Goal: Information Seeking & Learning: Check status

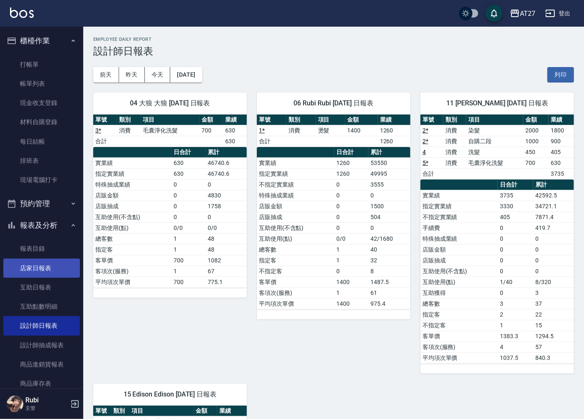
click at [45, 270] on link "店家日報表" at bounding box center [41, 267] width 77 height 19
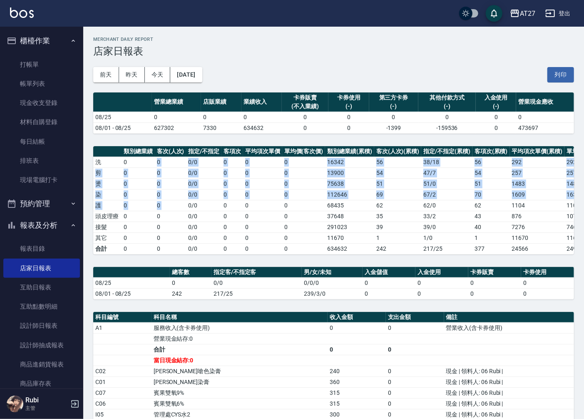
drag, startPoint x: 144, startPoint y: 166, endPoint x: 191, endPoint y: 223, distance: 73.6
click at [191, 223] on tbody "洗 0 0 0 / 0 0 0 0 16342 56 38 / 18 56 292 292 剪 0 0 0 / 0 0 0 0 13900 54 47 / 7…" at bounding box center [358, 204] width 530 height 97
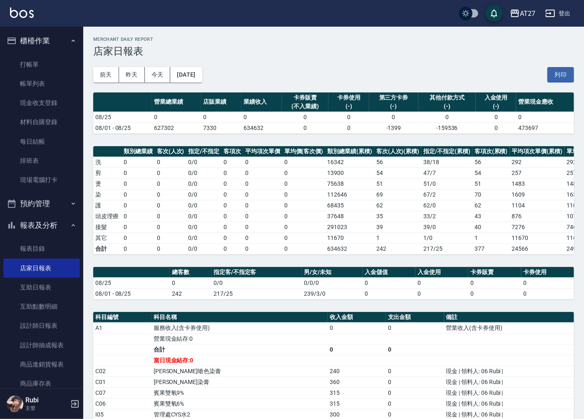
drag, startPoint x: 191, startPoint y: 223, endPoint x: 193, endPoint y: 234, distance: 11.3
click at [193, 234] on td "0 / 0" at bounding box center [203, 237] width 35 height 11
drag, startPoint x: 189, startPoint y: 252, endPoint x: 182, endPoint y: 234, distance: 18.9
click at [182, 234] on tbody "洗 0 0 0 / 0 0 0 0 16342 56 38 / 18 56 292 292 剪 0 0 0 / 0 0 0 0 13900 54 47 / 7…" at bounding box center [358, 204] width 530 height 97
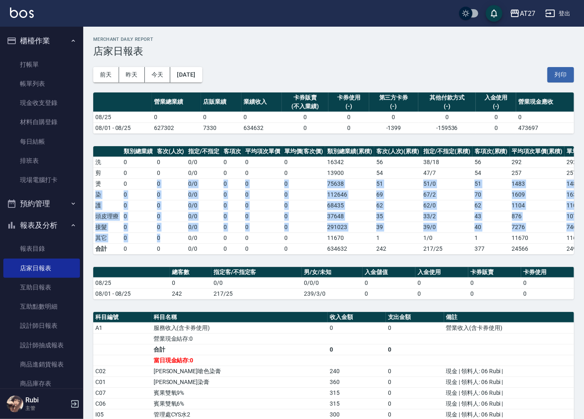
drag, startPoint x: 182, startPoint y: 234, endPoint x: 182, endPoint y: 238, distance: 4.2
click at [182, 238] on tbody "洗 0 0 0 / 0 0 0 0 16342 56 38 / 18 56 292 292 剪 0 0 0 / 0 0 0 0 13900 54 47 / 7…" at bounding box center [358, 204] width 530 height 97
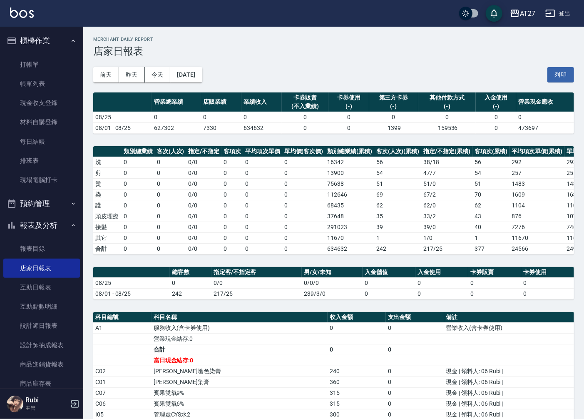
drag, startPoint x: 182, startPoint y: 238, endPoint x: 185, endPoint y: 248, distance: 9.6
click at [185, 248] on td "0" at bounding box center [171, 248] width 32 height 11
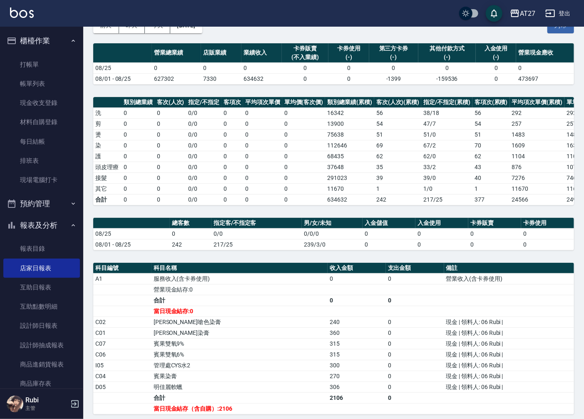
scroll to position [139, 0]
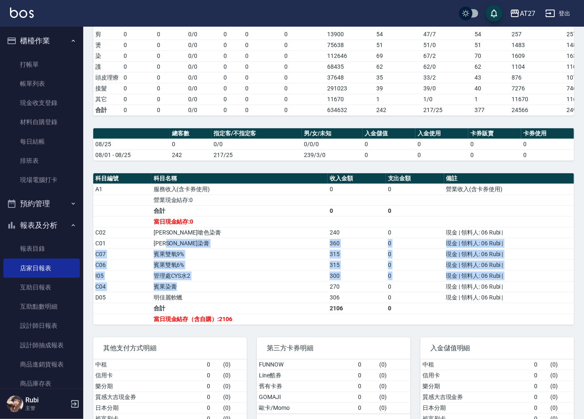
drag, startPoint x: 181, startPoint y: 245, endPoint x: 218, endPoint y: 298, distance: 64.7
click at [218, 298] on tbody "A1 服務收入(含卡券使用) 0 0 營業收入(含卡券使用) 營業現金結存:0 合計 0 0 當日現金結存:0 C02 [PERSON_NAME]嗆色染膏 2…" at bounding box center [333, 253] width 481 height 141
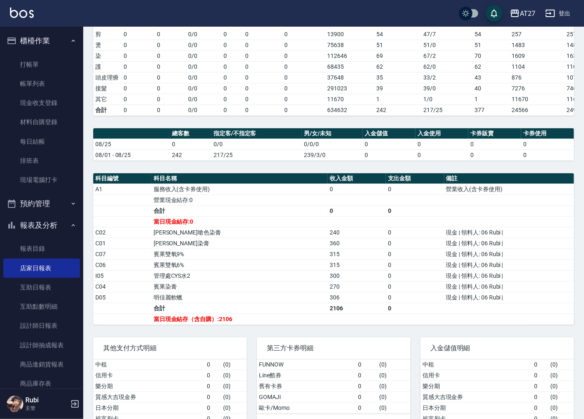
drag, startPoint x: 218, startPoint y: 298, endPoint x: 229, endPoint y: 321, distance: 25.3
click at [229, 313] on td "合計" at bounding box center [239, 307] width 176 height 11
drag, startPoint x: 223, startPoint y: 327, endPoint x: 200, endPoint y: 305, distance: 32.1
click at [200, 305] on tbody "A1 服務收入(含卡券使用) 0 0 營業收入(含卡券使用) 營業現金結存:0 合計 0 0 當日現金結存:0 C02 [PERSON_NAME]嗆色染膏 2…" at bounding box center [333, 253] width 481 height 141
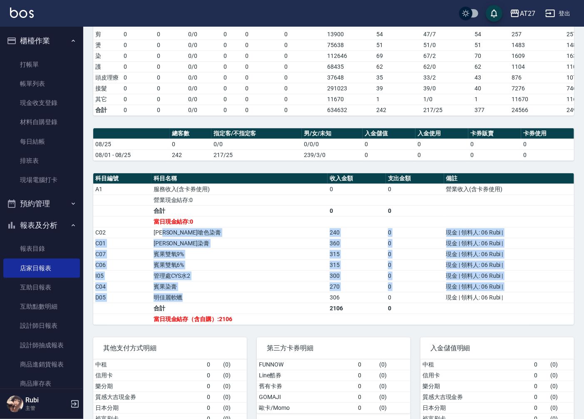
drag, startPoint x: 200, startPoint y: 305, endPoint x: 218, endPoint y: 306, distance: 17.5
click at [218, 306] on tbody "A1 服務收入(含卡券使用) 0 0 營業收入(含卡券使用) 營業現金結存:0 合計 0 0 當日現金結存:0 C02 [PERSON_NAME]嗆色染膏 2…" at bounding box center [333, 253] width 481 height 141
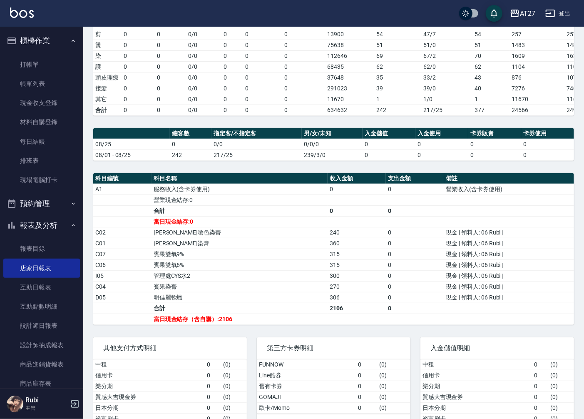
drag, startPoint x: 218, startPoint y: 306, endPoint x: 247, endPoint y: 322, distance: 33.5
click at [250, 324] on td "當日現金結存（含自購）:2106" at bounding box center [239, 318] width 176 height 11
drag, startPoint x: 245, startPoint y: 318, endPoint x: 236, endPoint y: 302, distance: 17.9
click at [236, 302] on tbody "A1 服務收入(含卡券使用) 0 0 營業收入(含卡券使用) 營業現金結存:0 合計 0 0 當日現金結存:0 C02 [PERSON_NAME]嗆色染膏 2…" at bounding box center [333, 253] width 481 height 141
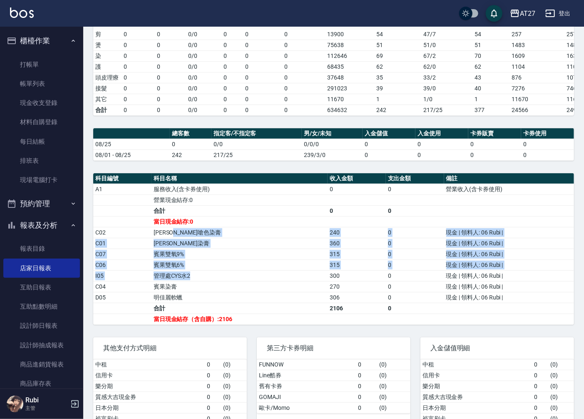
drag, startPoint x: 236, startPoint y: 302, endPoint x: 233, endPoint y: 293, distance: 10.1
click at [233, 293] on tbody "A1 服務收入(含卡券使用) 0 0 營業收入(含卡券使用) 營業現金結存:0 合計 0 0 當日現金結存:0 C02 [PERSON_NAME]嗆色染膏 2…" at bounding box center [333, 253] width 481 height 141
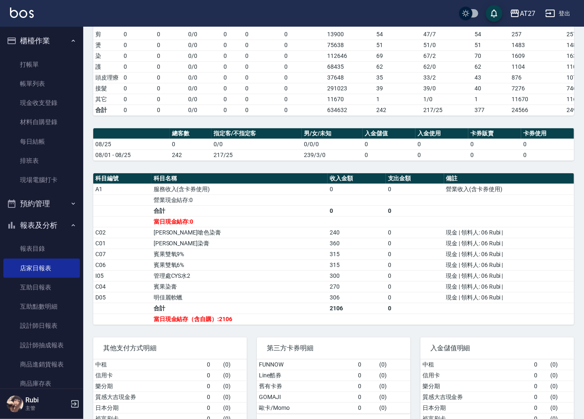
drag, startPoint x: 233, startPoint y: 293, endPoint x: 235, endPoint y: 312, distance: 19.7
click at [235, 312] on td "合計" at bounding box center [239, 307] width 176 height 11
drag, startPoint x: 235, startPoint y: 312, endPoint x: 225, endPoint y: 285, distance: 29.2
click at [225, 285] on tbody "A1 服務收入(含卡券使用) 0 0 營業收入(含卡券使用) 營業現金結存:0 合計 0 0 當日現金結存:0 C02 [PERSON_NAME]嗆色染膏 2…" at bounding box center [333, 253] width 481 height 141
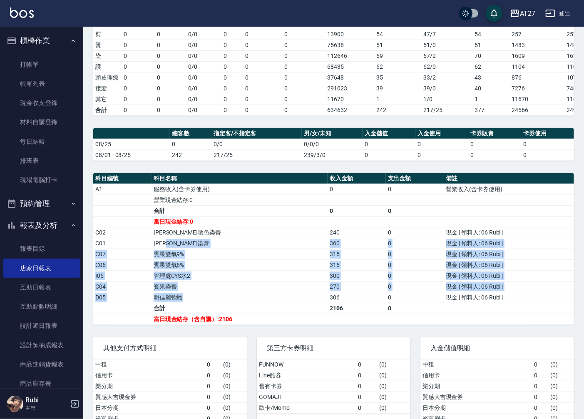
drag, startPoint x: 225, startPoint y: 285, endPoint x: 240, endPoint y: 309, distance: 28.2
click at [240, 309] on tbody "A1 服務收入(含卡券使用) 0 0 營業收入(含卡券使用) 營業現金結存:0 合計 0 0 當日現金結存:0 C02 [PERSON_NAME]嗆色染膏 2…" at bounding box center [333, 253] width 481 height 141
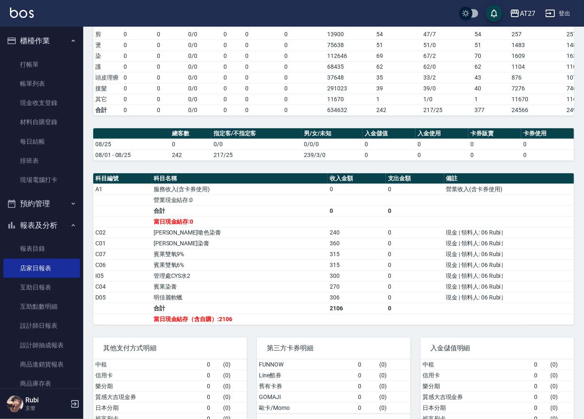
drag, startPoint x: 240, startPoint y: 309, endPoint x: 243, endPoint y: 320, distance: 10.9
click at [243, 313] on td "合計" at bounding box center [239, 307] width 176 height 11
drag, startPoint x: 243, startPoint y: 320, endPoint x: 231, endPoint y: 294, distance: 28.1
click at [231, 294] on tbody "A1 服務收入(含卡券使用) 0 0 營業收入(含卡券使用) 營業現金結存:0 合計 0 0 當日現金結存:0 C02 [PERSON_NAME]嗆色染膏 2…" at bounding box center [333, 253] width 481 height 141
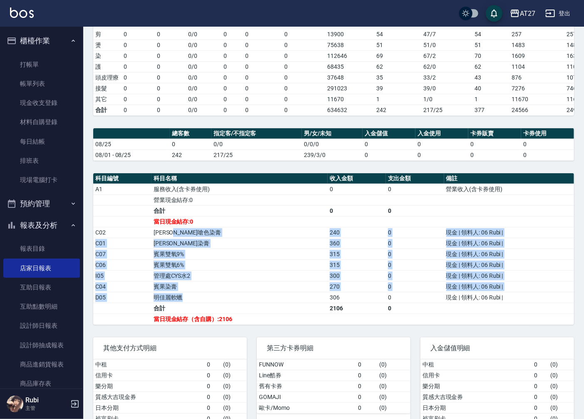
drag, startPoint x: 231, startPoint y: 294, endPoint x: 234, endPoint y: 311, distance: 17.2
click at [234, 311] on tbody "A1 服務收入(含卡券使用) 0 0 營業收入(含卡券使用) 營業現金結存:0 合計 0 0 當日現金結存:0 C02 [PERSON_NAME]嗆色染膏 2…" at bounding box center [333, 253] width 481 height 141
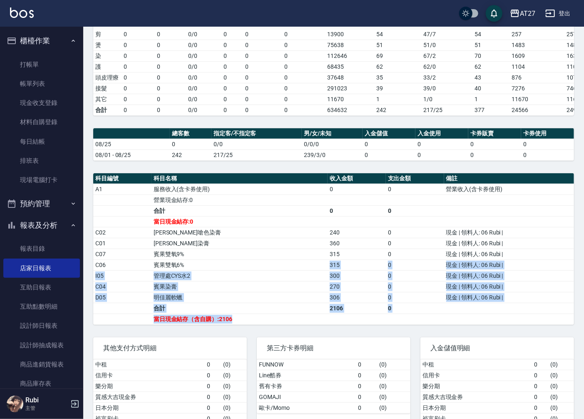
drag, startPoint x: 234, startPoint y: 311, endPoint x: 210, endPoint y: 265, distance: 52.1
click at [210, 265] on tbody "A1 服務收入(含卡券使用) 0 0 營業收入(含卡券使用) 營業現金結存:0 合計 0 0 當日現金結存:0 C02 [PERSON_NAME]嗆色染膏 2…" at bounding box center [333, 253] width 481 height 141
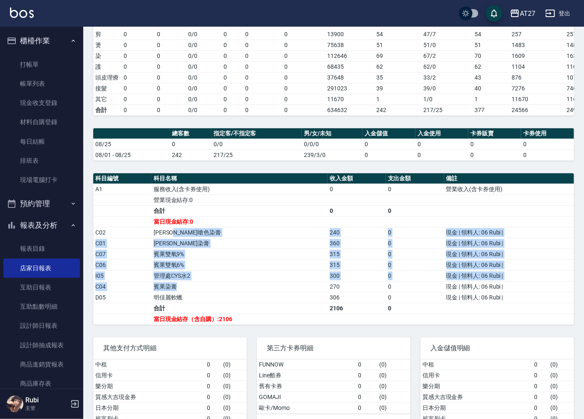
drag, startPoint x: 210, startPoint y: 265, endPoint x: 216, endPoint y: 304, distance: 39.5
click at [216, 304] on tbody "A1 服務收入(含卡券使用) 0 0 營業收入(含卡券使用) 營業現金結存:0 合計 0 0 當日現金結存:0 C02 [PERSON_NAME]嗆色染膏 2…" at bounding box center [333, 253] width 481 height 141
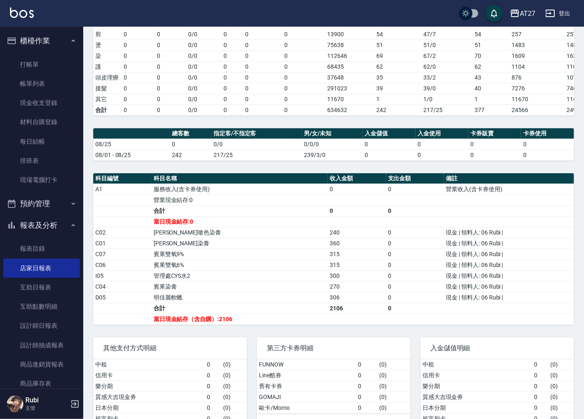
drag, startPoint x: 216, startPoint y: 304, endPoint x: 217, endPoint y: 311, distance: 6.9
click at [217, 311] on td "合計" at bounding box center [239, 307] width 176 height 11
drag, startPoint x: 216, startPoint y: 310, endPoint x: 207, endPoint y: 272, distance: 38.5
click at [207, 272] on tbody "A1 服務收入(含卡券使用) 0 0 營業收入(含卡券使用) 營業現金結存:0 合計 0 0 當日現金結存:0 C02 [PERSON_NAME]嗆色染膏 2…" at bounding box center [333, 253] width 481 height 141
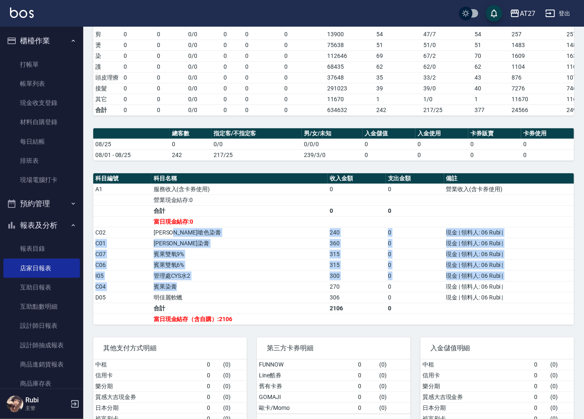
drag, startPoint x: 207, startPoint y: 272, endPoint x: 222, endPoint y: 299, distance: 30.3
click at [222, 299] on tbody "A1 服務收入(含卡券使用) 0 0 營業收入(含卡券使用) 營業現金結存:0 合計 0 0 當日現金結存:0 C02 [PERSON_NAME]嗆色染膏 2…" at bounding box center [333, 253] width 481 height 141
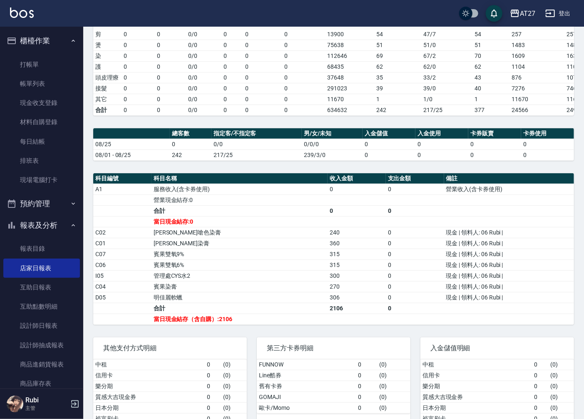
drag, startPoint x: 222, startPoint y: 299, endPoint x: 215, endPoint y: 295, distance: 7.8
click at [220, 301] on td "明佳麗軟蠟" at bounding box center [239, 297] width 176 height 11
drag, startPoint x: 213, startPoint y: 282, endPoint x: 210, endPoint y: 272, distance: 10.1
click at [210, 273] on tbody "A1 服務收入(含卡券使用) 0 0 營業收入(含卡券使用) 營業現金結存:0 合計 0 0 當日現金結存:0 C02 [PERSON_NAME]嗆色染膏 2…" at bounding box center [333, 253] width 481 height 141
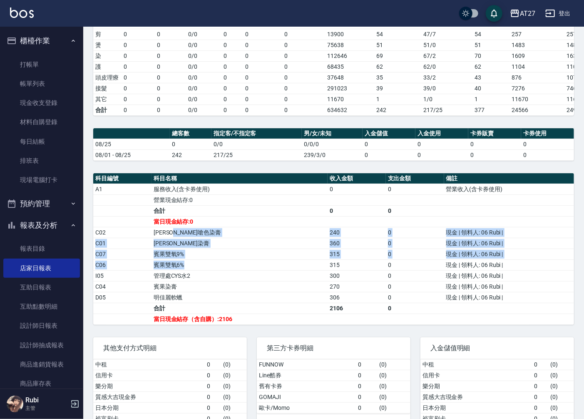
drag, startPoint x: 210, startPoint y: 272, endPoint x: 215, endPoint y: 293, distance: 21.4
click at [215, 293] on tbody "A1 服務收入(含卡券使用) 0 0 營業收入(含卡券使用) 營業現金結存:0 合計 0 0 當日現金結存:0 C02 [PERSON_NAME]嗆色染膏 2…" at bounding box center [333, 253] width 481 height 141
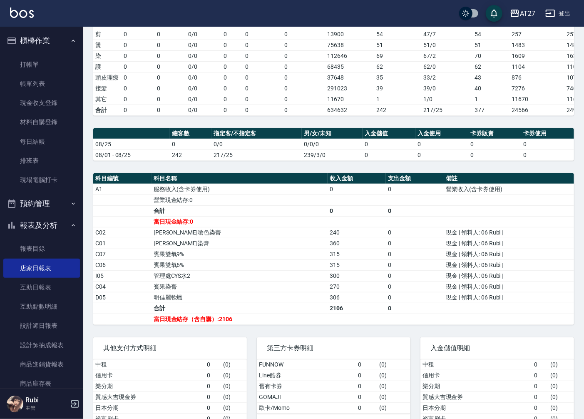
drag, startPoint x: 215, startPoint y: 293, endPoint x: 216, endPoint y: 302, distance: 8.9
click at [216, 302] on td "明佳麗軟蠟" at bounding box center [239, 297] width 176 height 11
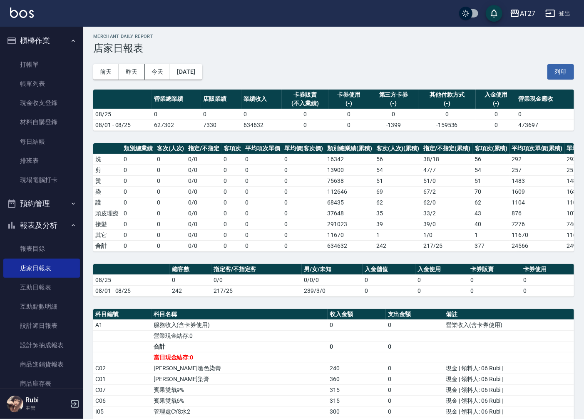
scroll to position [0, 0]
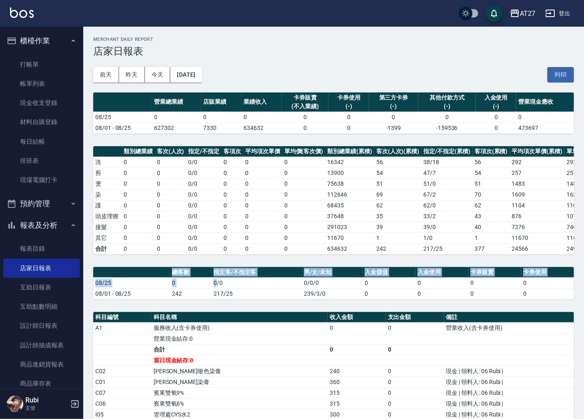
click at [218, 253] on div "AT27 [DATE] 店家日報表 列印時間： [DATE][PHONE_NUMBER]:31 Merchant Daily Report 店家日報表 [DA…" at bounding box center [333, 310] width 500 height 567
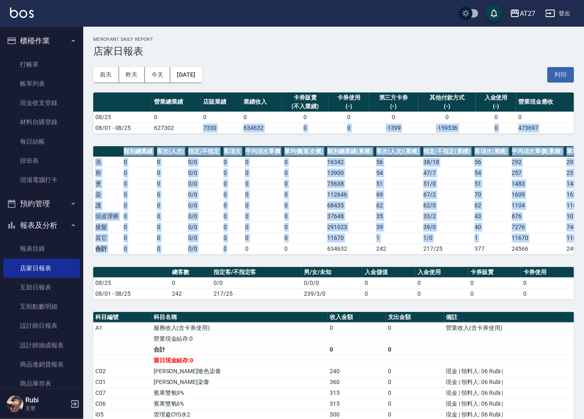
drag, startPoint x: 218, startPoint y: 253, endPoint x: 238, endPoint y: 250, distance: 19.3
click at [238, 250] on div "AT27 [DATE] 店家日報表 列印時間： [DATE][PHONE_NUMBER]:31 Merchant Daily Report 店家日報表 [DA…" at bounding box center [333, 310] width 500 height 567
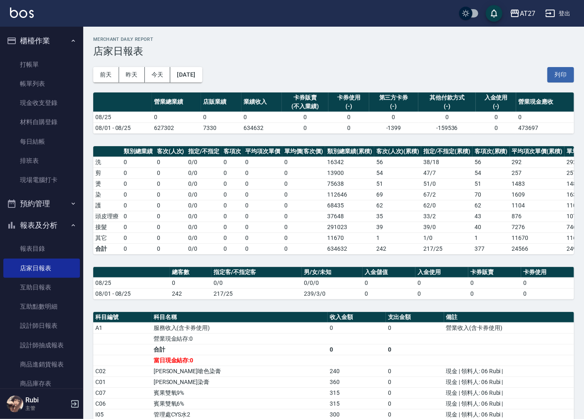
drag, startPoint x: 238, startPoint y: 250, endPoint x: 238, endPoint y: 262, distance: 12.1
click at [238, 262] on div "AT27 [DATE] 店家日報表 列印時間： [DATE][PHONE_NUMBER]:31 Merchant Daily Report 店家日報表 [DA…" at bounding box center [333, 310] width 500 height 567
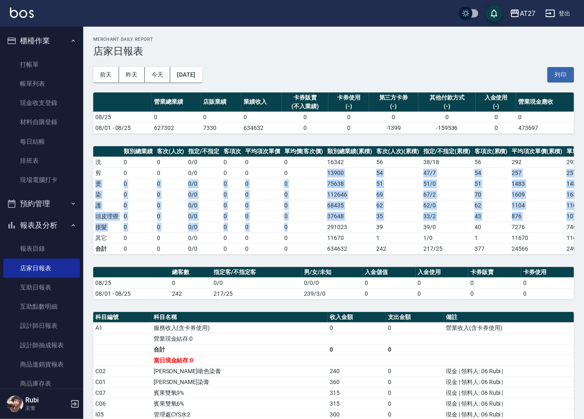
drag, startPoint x: 292, startPoint y: 171, endPoint x: 300, endPoint y: 230, distance: 58.7
click at [300, 230] on tbody "洗 0 0 0 / 0 0 0 0 16342 56 38 / 18 56 292 292 剪 0 0 0 / 0 0 0 0 13900 54 47 / 7…" at bounding box center [358, 204] width 530 height 97
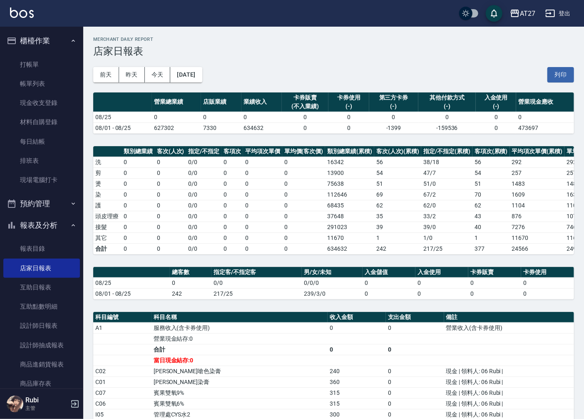
drag, startPoint x: 300, startPoint y: 230, endPoint x: 287, endPoint y: 270, distance: 41.8
click at [302, 261] on div "AT27 [DATE] 店家日報表 列印時間： [DATE][PHONE_NUMBER]:31 Merchant Daily Report 店家日報表 [DA…" at bounding box center [333, 310] width 500 height 567
click at [49, 292] on link "互助日報表" at bounding box center [41, 287] width 77 height 19
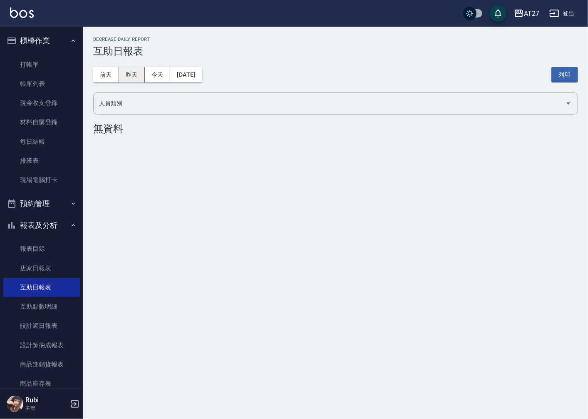
click at [136, 76] on button "昨天" at bounding box center [132, 74] width 26 height 15
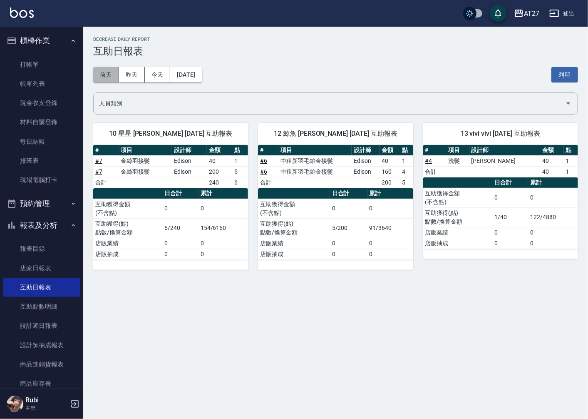
click at [99, 79] on button "前天" at bounding box center [106, 74] width 26 height 15
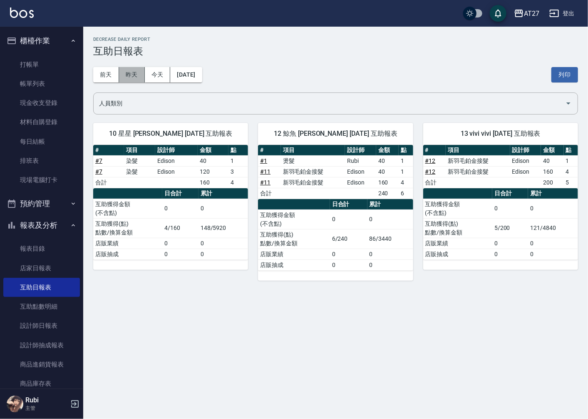
click at [139, 74] on button "昨天" at bounding box center [132, 74] width 26 height 15
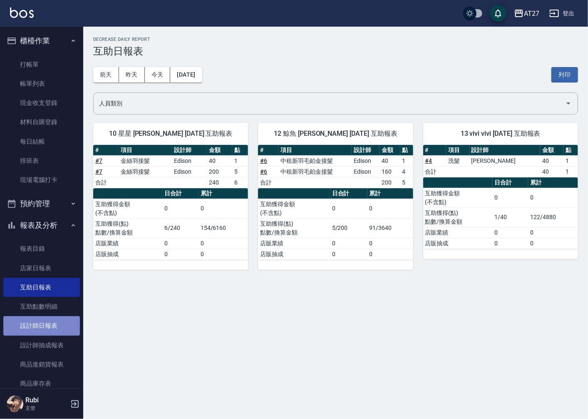
click at [44, 320] on link "設計師日報表" at bounding box center [41, 325] width 77 height 19
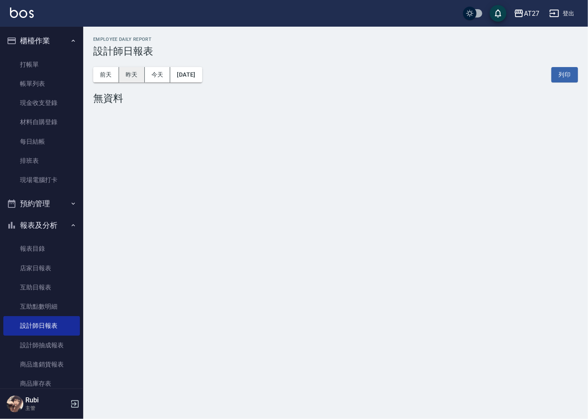
click at [126, 76] on button "昨天" at bounding box center [132, 74] width 26 height 15
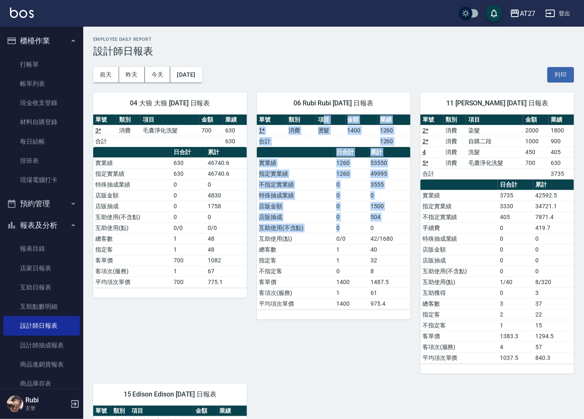
drag, startPoint x: 325, startPoint y: 121, endPoint x: 355, endPoint y: 232, distance: 114.6
click at [355, 232] on div "單號 類別 項目 金額 業績 1 * 消費 燙髮 1400 1260 合計 1260 日合計 累計 實業績 1260 53550 指定實業績 1260 499…" at bounding box center [334, 211] width 154 height 195
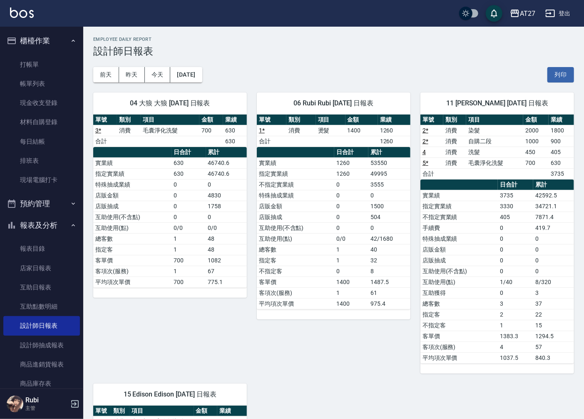
drag, startPoint x: 355, startPoint y: 232, endPoint x: 350, endPoint y: 257, distance: 25.4
click at [350, 257] on tbody "實業績 1260 53550 指定實業績 1260 49995 不指定實業績 0 3555 特殊抽成業績 0 0 店販金額 0 1500 店販抽成 0 504…" at bounding box center [334, 232] width 154 height 151
drag, startPoint x: 350, startPoint y: 257, endPoint x: 329, endPoint y: 212, distance: 49.3
click at [329, 212] on tbody "實業績 1260 53550 指定實業績 1260 49995 不指定實業績 0 3555 特殊抽成業績 0 0 店販金額 0 1500 店販抽成 0 504…" at bounding box center [334, 232] width 154 height 151
drag, startPoint x: 329, startPoint y: 212, endPoint x: 321, endPoint y: 218, distance: 9.8
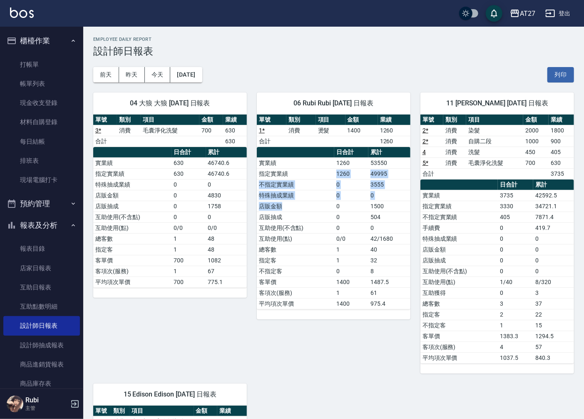
click at [321, 218] on tbody "實業績 1260 53550 指定實業績 1260 49995 不指定實業績 0 3555 特殊抽成業績 0 0 店販金額 0 1500 店販抽成 0 504…" at bounding box center [334, 232] width 154 height 151
drag, startPoint x: 321, startPoint y: 218, endPoint x: 322, endPoint y: 230, distance: 12.5
click at [322, 230] on td "互助使用(不含點)" at bounding box center [295, 227] width 77 height 11
click at [308, 156] on th "a dense table" at bounding box center [295, 152] width 77 height 11
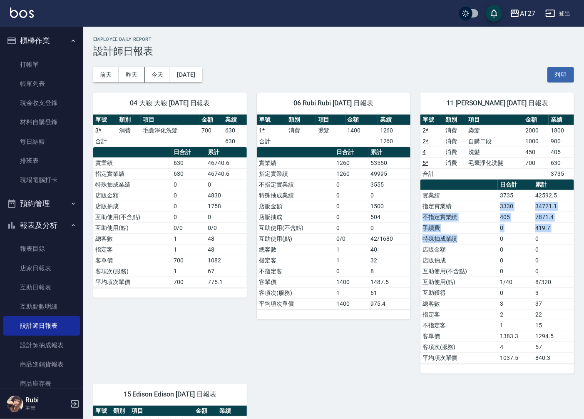
drag, startPoint x: 473, startPoint y: 211, endPoint x: 483, endPoint y: 237, distance: 28.4
click at [483, 237] on tbody "實業績 3735 42592.5 指定實業績 3330 34721.1 不指定實業績 405 7871.4 手續費 0 419.7 特殊抽成業績 0 0 店販…" at bounding box center [497, 276] width 154 height 173
drag, startPoint x: 483, startPoint y: 237, endPoint x: 499, endPoint y: 259, distance: 27.1
click at [499, 259] on tbody "實業績 3735 42592.5 指定實業績 3330 34721.1 不指定實業績 405 7871.4 手續費 0 419.7 特殊抽成業績 0 0 店販…" at bounding box center [497, 276] width 154 height 173
drag, startPoint x: 499, startPoint y: 259, endPoint x: 477, endPoint y: 234, distance: 33.6
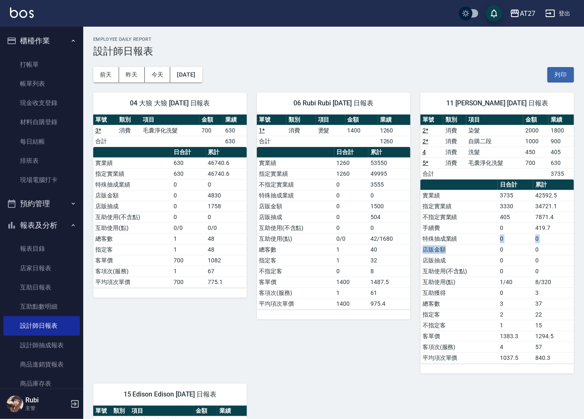
click at [477, 234] on tbody "實業績 3735 42592.5 指定實業績 3330 34721.1 不指定實業績 405 7871.4 手續費 0 419.7 特殊抽成業績 0 0 店販…" at bounding box center [497, 276] width 154 height 173
drag, startPoint x: 477, startPoint y: 234, endPoint x: 473, endPoint y: 255, distance: 22.0
click at [473, 255] on tbody "實業績 3735 42592.5 指定實業績 3330 34721.1 不指定實業績 405 7871.4 手續費 0 419.7 特殊抽成業績 0 0 店販…" at bounding box center [497, 276] width 154 height 173
drag, startPoint x: 473, startPoint y: 255, endPoint x: 498, endPoint y: 276, distance: 31.6
click at [498, 276] on tbody "實業績 3735 42592.5 指定實業績 3330 34721.1 不指定實業績 405 7871.4 手續費 0 419.7 特殊抽成業績 0 0 店販…" at bounding box center [497, 276] width 154 height 173
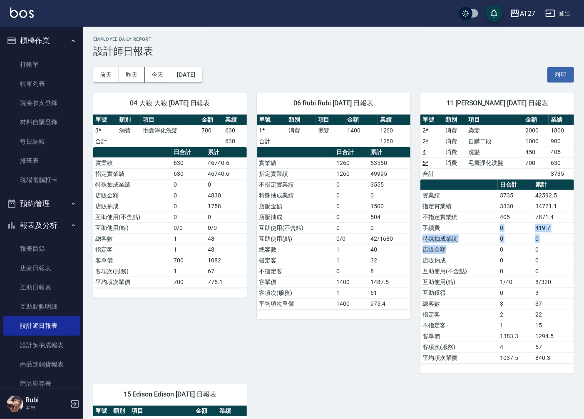
drag, startPoint x: 467, startPoint y: 228, endPoint x: 485, endPoint y: 265, distance: 41.5
click at [485, 265] on tbody "實業績 3735 42592.5 指定實業績 3330 34721.1 不指定實業績 405 7871.4 手續費 0 419.7 特殊抽成業績 0 0 店販…" at bounding box center [497, 276] width 154 height 173
drag, startPoint x: 485, startPoint y: 265, endPoint x: 493, endPoint y: 274, distance: 11.8
click at [498, 280] on tr "互助使用(點) 1/40 8/320" at bounding box center [497, 281] width 154 height 11
drag, startPoint x: 486, startPoint y: 263, endPoint x: 482, endPoint y: 252, distance: 12.0
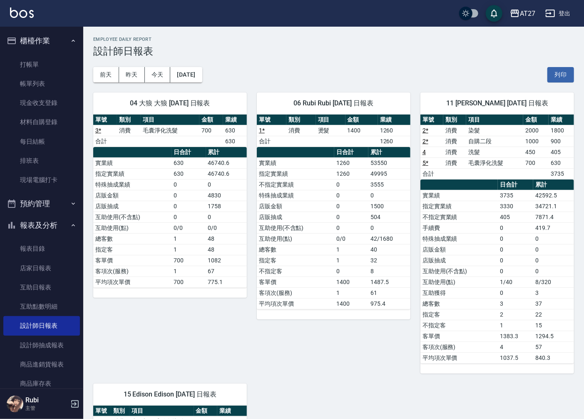
click at [482, 252] on tbody "實業績 3735 42592.5 指定實業績 3330 34721.1 不指定實業績 405 7871.4 手續費 0 419.7 特殊抽成業績 0 0 店販…" at bounding box center [497, 276] width 154 height 173
drag, startPoint x: 482, startPoint y: 252, endPoint x: 463, endPoint y: 255, distance: 19.1
click at [463, 255] on tbody "實業績 3735 42592.5 指定實業績 3330 34721.1 不指定實業績 405 7871.4 手續費 0 419.7 特殊抽成業績 0 0 店販…" at bounding box center [497, 276] width 154 height 173
drag, startPoint x: 463, startPoint y: 255, endPoint x: 473, endPoint y: 271, distance: 18.5
click at [475, 273] on td "互助使用(不含點)" at bounding box center [458, 270] width 77 height 11
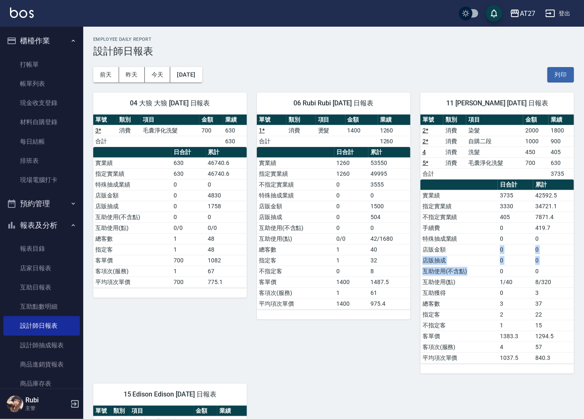
drag, startPoint x: 471, startPoint y: 262, endPoint x: 462, endPoint y: 239, distance: 24.5
click at [462, 239] on tbody "實業績 3735 42592.5 指定實業績 3330 34721.1 不指定實業績 405 7871.4 手續費 0 419.7 特殊抽成業績 0 0 店販…" at bounding box center [497, 276] width 154 height 173
drag, startPoint x: 462, startPoint y: 239, endPoint x: 469, endPoint y: 260, distance: 22.0
click at [469, 260] on tbody "實業績 3735 42592.5 指定實業績 3330 34721.1 不指定實業績 405 7871.4 手續費 0 419.7 特殊抽成業績 0 0 店販…" at bounding box center [497, 276] width 154 height 173
drag, startPoint x: 469, startPoint y: 260, endPoint x: 480, endPoint y: 267, distance: 12.9
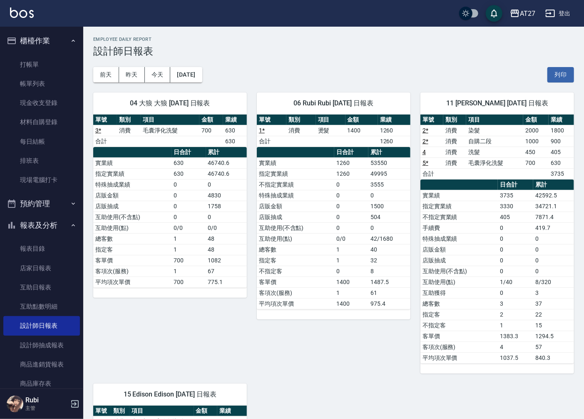
click at [480, 267] on td "互助使用(不含點)" at bounding box center [458, 270] width 77 height 11
drag, startPoint x: 478, startPoint y: 251, endPoint x: 476, endPoint y: 246, distance: 5.1
click at [476, 246] on tbody "實業績 3735 42592.5 指定實業績 3330 34721.1 不指定實業績 405 7871.4 手續費 0 419.7 特殊抽成業績 0 0 店販…" at bounding box center [497, 276] width 154 height 173
click at [475, 249] on tbody "實業績 3735 42592.5 指定實業績 3330 34721.1 不指定實業績 405 7871.4 手續費 0 419.7 特殊抽成業績 0 0 店販…" at bounding box center [497, 276] width 154 height 173
drag, startPoint x: 475, startPoint y: 249, endPoint x: 478, endPoint y: 264, distance: 15.8
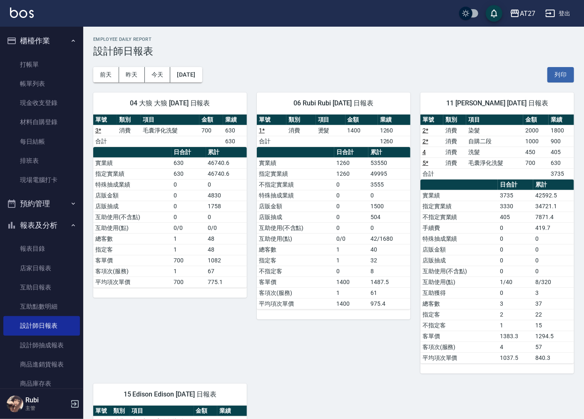
click at [478, 264] on td "店販抽成" at bounding box center [458, 260] width 77 height 11
drag, startPoint x: 461, startPoint y: 168, endPoint x: 472, endPoint y: 206, distance: 39.4
click at [472, 206] on div "單號 類別 項目 金額 業績 2 * 消費 染髮 2000 1800 2 * 消費 自購二段 1000 900 4 消費 洗髮 450 405 5 * 消費 …" at bounding box center [497, 238] width 154 height 249
drag, startPoint x: 472, startPoint y: 206, endPoint x: 477, endPoint y: 260, distance: 54.4
click at [477, 260] on td "店販抽成" at bounding box center [458, 260] width 77 height 11
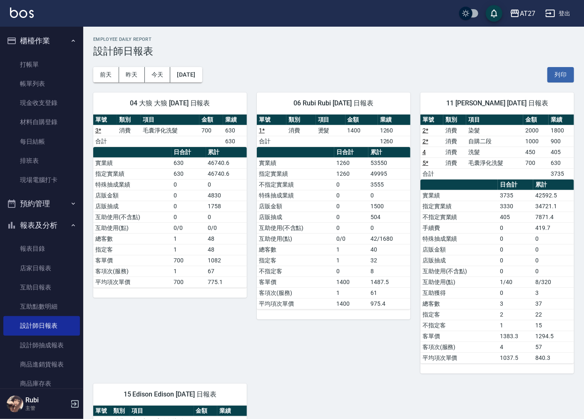
drag, startPoint x: 380, startPoint y: 208, endPoint x: 379, endPoint y: 197, distance: 11.7
click at [379, 197] on tbody "實業績 1260 53550 指定實業績 1260 49995 不指定實業績 0 3555 特殊抽成業績 0 0 店販金額 0 1500 店販抽成 0 504…" at bounding box center [334, 232] width 154 height 151
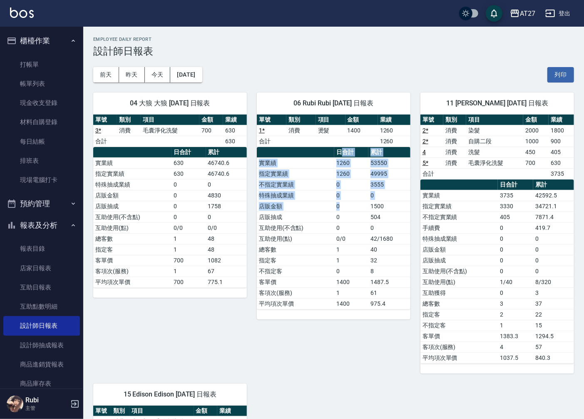
drag, startPoint x: 379, startPoint y: 197, endPoint x: 357, endPoint y: 212, distance: 27.2
click at [357, 212] on table "日合計 累計 實業績 1260 53550 指定實業績 1260 49995 不指定實業績 0 3555 特殊抽成業績 0 0 店販金額 0 1500 店販抽…" at bounding box center [334, 228] width 154 height 162
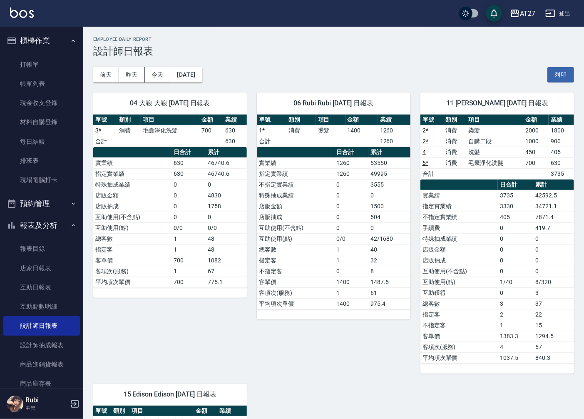
drag, startPoint x: 357, startPoint y: 212, endPoint x: 359, endPoint y: 230, distance: 17.6
click at [359, 230] on td "0" at bounding box center [351, 227] width 34 height 11
drag, startPoint x: 346, startPoint y: 215, endPoint x: 317, endPoint y: 183, distance: 43.0
click at [317, 183] on tbody "實業績 1260 53550 指定實業績 1260 49995 不指定實業績 0 3555 特殊抽成業績 0 0 店販金額 0 1500 店販抽成 0 504…" at bounding box center [334, 232] width 154 height 151
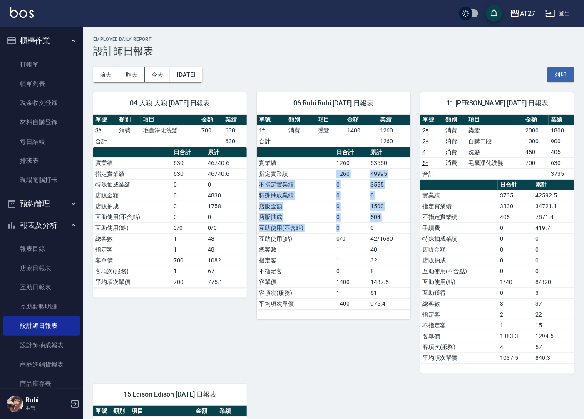
drag, startPoint x: 317, startPoint y: 183, endPoint x: 343, endPoint y: 230, distance: 53.3
click at [343, 230] on tbody "實業績 1260 53550 指定實業績 1260 49995 不指定實業績 0 3555 特殊抽成業績 0 0 店販金額 0 1500 店販抽成 0 504…" at bounding box center [334, 232] width 154 height 151
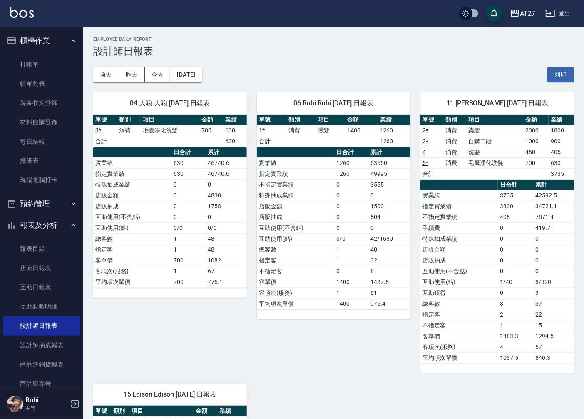
drag, startPoint x: 343, startPoint y: 230, endPoint x: 364, endPoint y: 247, distance: 27.5
click at [364, 247] on td "1" at bounding box center [351, 249] width 34 height 11
click at [45, 273] on link "店家日報表" at bounding box center [41, 267] width 77 height 19
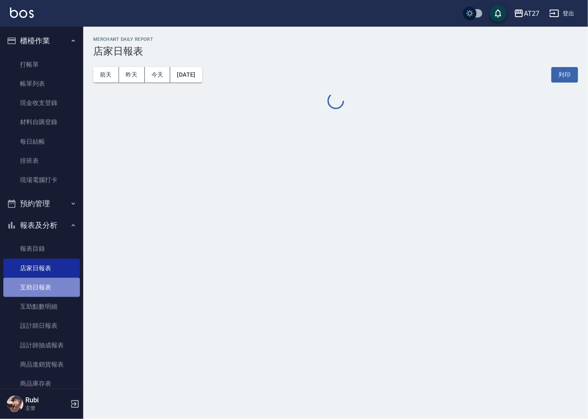
click at [48, 289] on link "互助日報表" at bounding box center [41, 287] width 77 height 19
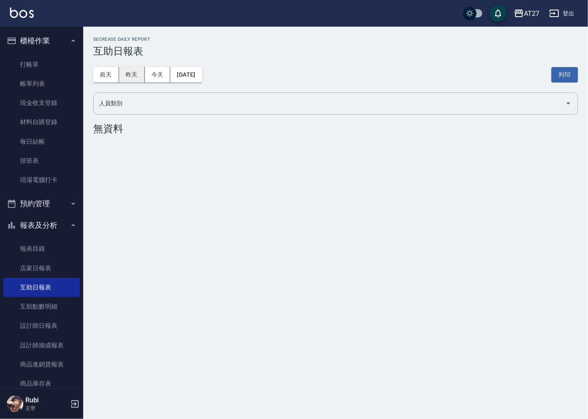
click at [134, 70] on button "昨天" at bounding box center [132, 74] width 26 height 15
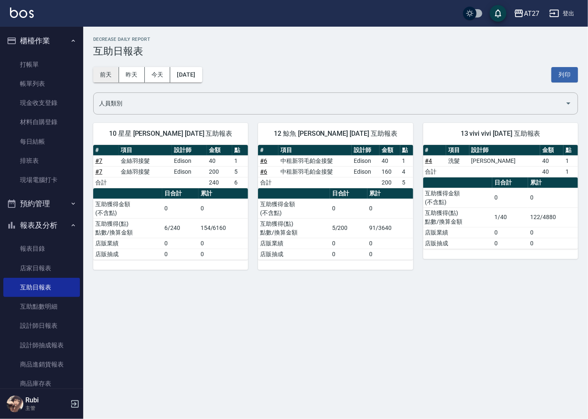
click at [104, 78] on button "前天" at bounding box center [106, 74] width 26 height 15
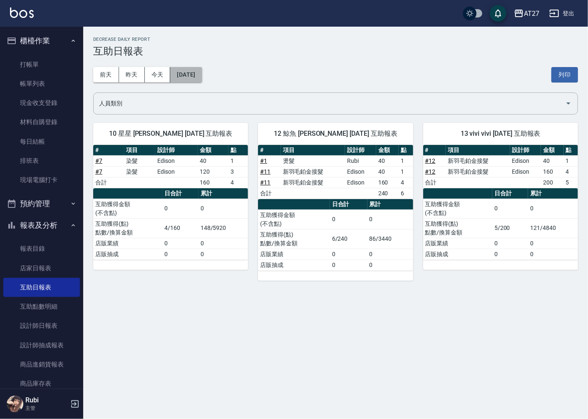
click at [189, 78] on button "[DATE]" at bounding box center [186, 74] width 32 height 15
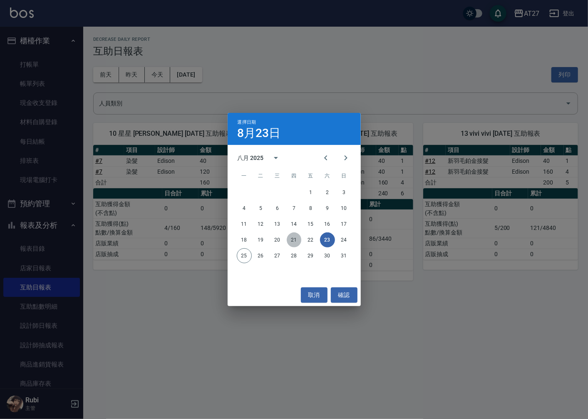
click at [290, 238] on button "21" at bounding box center [294, 239] width 15 height 15
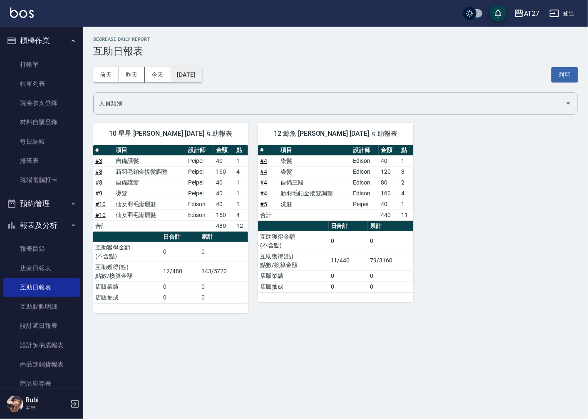
click at [201, 77] on button "[DATE]" at bounding box center [186, 74] width 32 height 15
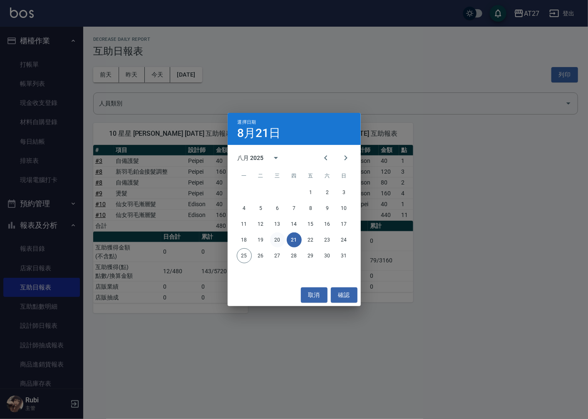
click at [277, 242] on button "20" at bounding box center [277, 239] width 15 height 15
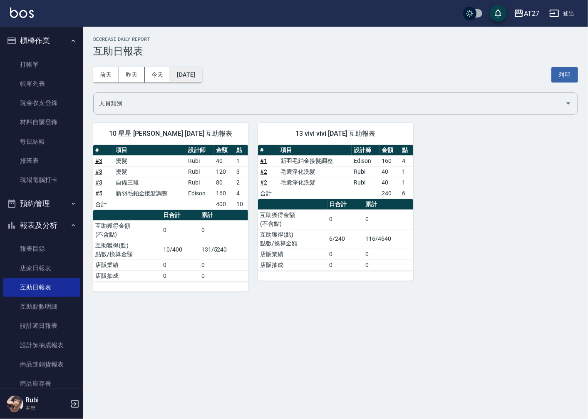
click at [188, 79] on button "[DATE]" at bounding box center [186, 74] width 32 height 15
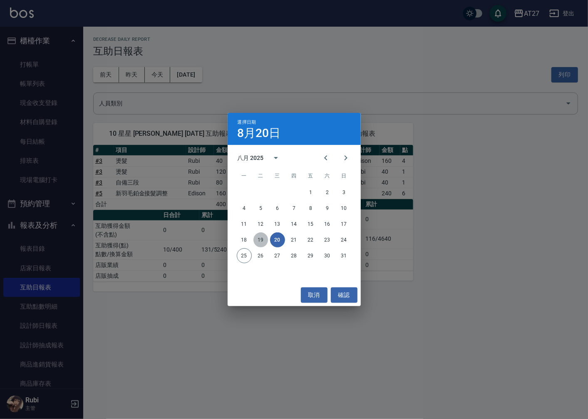
click at [259, 240] on button "19" at bounding box center [260, 239] width 15 height 15
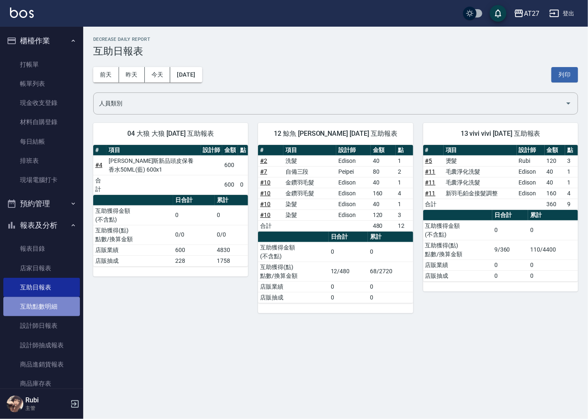
click at [51, 308] on link "互助點數明細" at bounding box center [41, 306] width 77 height 19
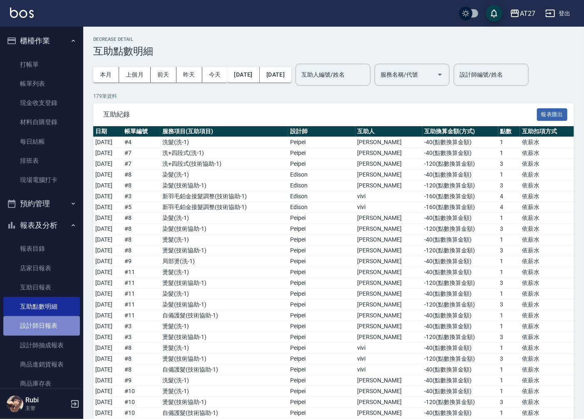
click at [58, 323] on link "設計師日報表" at bounding box center [41, 325] width 77 height 19
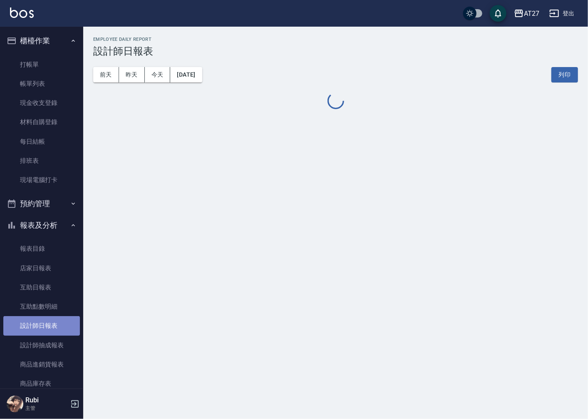
click at [58, 323] on link "設計師日報表" at bounding box center [41, 325] width 77 height 19
click at [131, 64] on div "[DATE] [DATE] [DATE] [DATE] 列印" at bounding box center [335, 74] width 485 height 35
click at [136, 71] on button "昨天" at bounding box center [132, 74] width 26 height 15
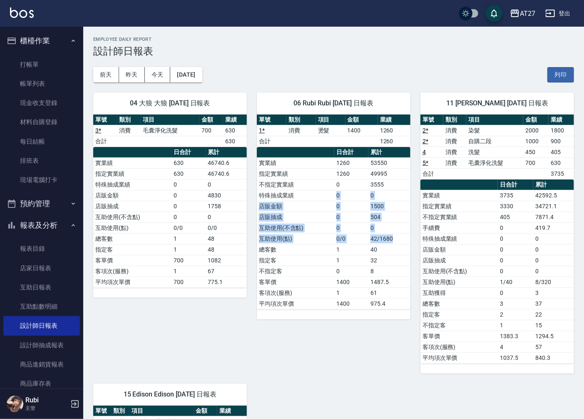
drag, startPoint x: 336, startPoint y: 194, endPoint x: 393, endPoint y: 241, distance: 73.8
click at [393, 241] on tbody "實業績 1260 53550 指定實業績 1260 49995 不指定實業績 0 3555 特殊抽成業績 0 0 店販金額 0 1500 店販抽成 0 504…" at bounding box center [334, 232] width 154 height 151
drag, startPoint x: 393, startPoint y: 241, endPoint x: 379, endPoint y: 282, distance: 42.8
click at [379, 283] on td "1487.5" at bounding box center [389, 281] width 42 height 11
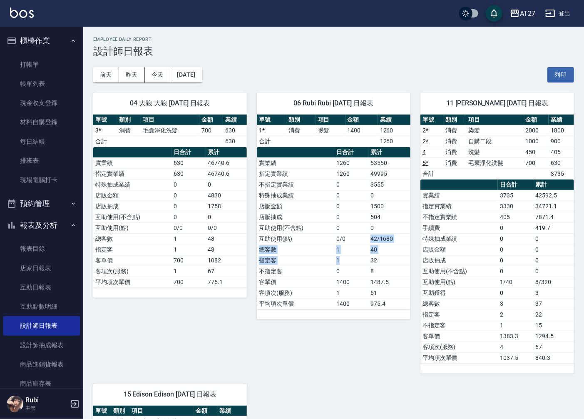
drag, startPoint x: 366, startPoint y: 256, endPoint x: 343, endPoint y: 233, distance: 32.7
click at [343, 233] on tbody "實業績 1260 53550 指定實業績 1260 49995 不指定實業績 0 3555 特殊抽成業績 0 0 店販金額 0 1500 店販抽成 0 504…" at bounding box center [334, 232] width 154 height 151
drag, startPoint x: 343, startPoint y: 233, endPoint x: 342, endPoint y: 261, distance: 27.9
click at [342, 261] on tbody "實業績 1260 53550 指定實業績 1260 49995 不指定實業績 0 3555 特殊抽成業績 0 0 店販金額 0 1500 店販抽成 0 504…" at bounding box center [334, 232] width 154 height 151
drag, startPoint x: 342, startPoint y: 261, endPoint x: 344, endPoint y: 272, distance: 11.1
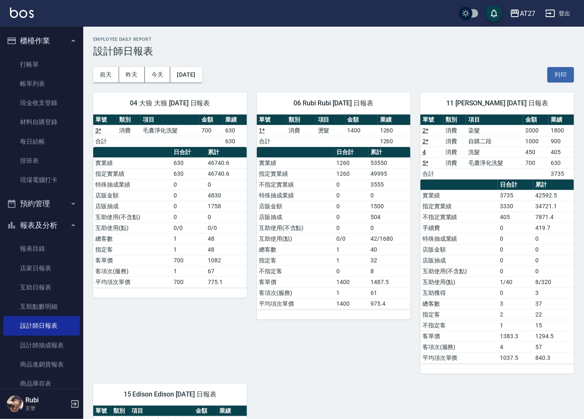
click at [344, 272] on td "0" at bounding box center [351, 270] width 34 height 11
drag, startPoint x: 543, startPoint y: 239, endPoint x: 523, endPoint y: 206, distance: 38.9
click at [523, 206] on tbody "實業績 3735 42592.5 指定實業績 3330 34721.1 不指定實業績 405 7871.4 手續費 0 419.7 特殊抽成業績 0 0 店販…" at bounding box center [497, 276] width 154 height 173
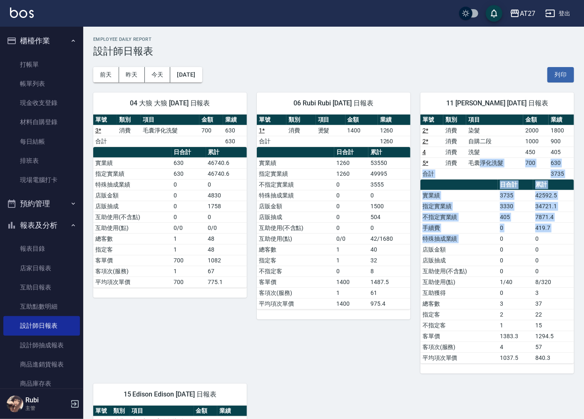
drag, startPoint x: 523, startPoint y: 206, endPoint x: 507, endPoint y: 257, distance: 52.8
click at [507, 257] on div "單號 類別 項目 金額 業績 2 * 消費 染髮 2000 1800 2 * 消費 自購二段 1000 900 4 消費 洗髮 450 405 5 * 消費 …" at bounding box center [497, 238] width 154 height 249
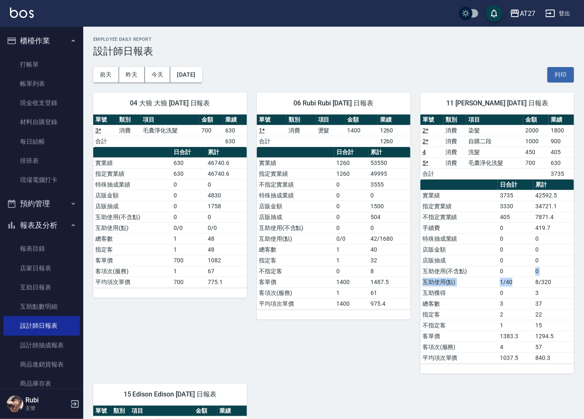
drag, startPoint x: 507, startPoint y: 257, endPoint x: 497, endPoint y: 265, distance: 13.3
click at [497, 265] on tbody "實業績 3735 42592.5 指定實業績 3330 34721.1 不指定實業績 405 7871.4 手續費 0 419.7 特殊抽成業績 0 0 店販…" at bounding box center [497, 276] width 154 height 173
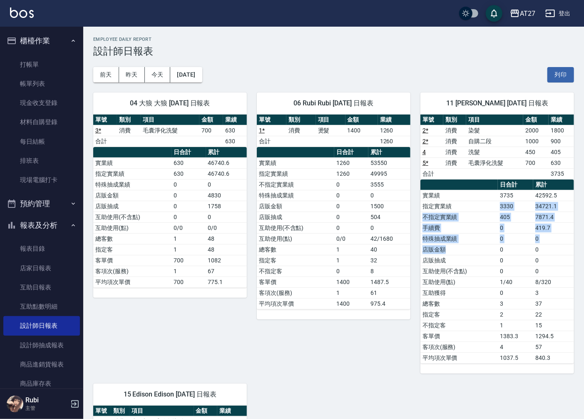
drag, startPoint x: 497, startPoint y: 265, endPoint x: 484, endPoint y: 198, distance: 68.5
click at [484, 198] on tbody "實業績 3735 42592.5 指定實業績 3330 34721.1 不指定實業績 405 7871.4 手續費 0 419.7 特殊抽成業績 0 0 店販…" at bounding box center [497, 276] width 154 height 173
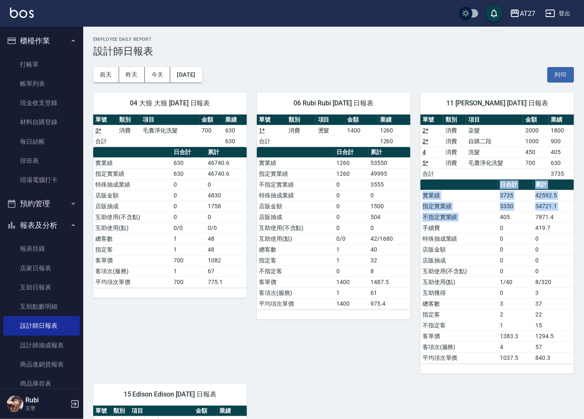
drag, startPoint x: 484, startPoint y: 198, endPoint x: 505, endPoint y: 240, distance: 46.7
click at [505, 240] on table "日合計 累計 實業績 3735 42592.5 指定實業績 3330 34721.1 不指定實業績 405 7871.4 手續費 0 419.7 特殊抽成業績…" at bounding box center [497, 271] width 154 height 184
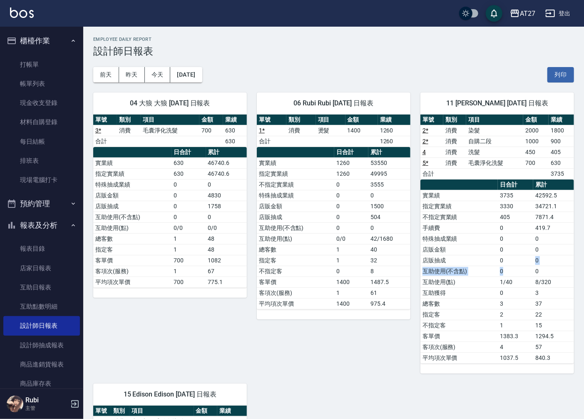
drag, startPoint x: 505, startPoint y: 240, endPoint x: 511, endPoint y: 271, distance: 31.7
click at [511, 271] on tbody "實業績 3735 42592.5 指定實業績 3330 34721.1 不指定實業績 405 7871.4 手續費 0 419.7 特殊抽成業績 0 0 店販…" at bounding box center [497, 276] width 154 height 173
drag, startPoint x: 511, startPoint y: 271, endPoint x: 500, endPoint y: 243, distance: 29.4
click at [501, 247] on td "0" at bounding box center [515, 249] width 35 height 11
click at [501, 214] on tbody "實業績 3735 42592.5 指定實業績 3330 34721.1 不指定實業績 405 7871.4 手續費 0 419.7 特殊抽成業績 0 0 店販…" at bounding box center [497, 276] width 154 height 173
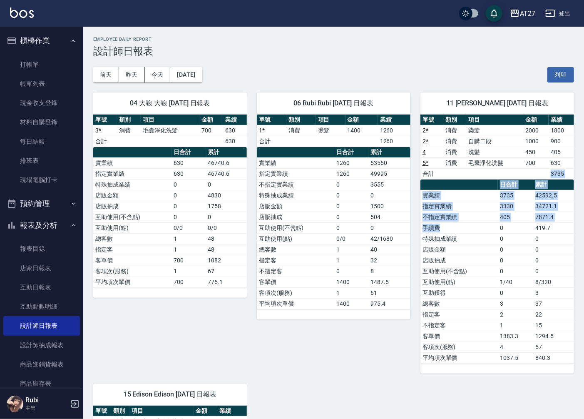
drag, startPoint x: 501, startPoint y: 214, endPoint x: 487, endPoint y: 240, distance: 30.3
click at [487, 240] on div "單號 類別 項目 金額 業績 2 * 消費 染髮 2000 1800 2 * 消費 自購二段 1000 900 4 消費 洗髮 450 405 5 * 消費 …" at bounding box center [497, 238] width 154 height 249
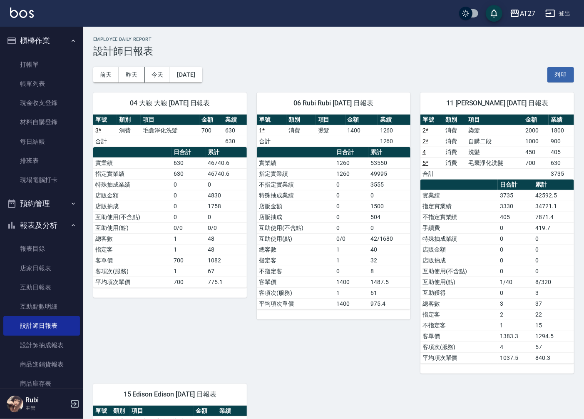
drag, startPoint x: 487, startPoint y: 240, endPoint x: 487, endPoint y: 255, distance: 14.6
click at [488, 256] on td "店販抽成" at bounding box center [458, 260] width 77 height 11
drag, startPoint x: 461, startPoint y: 223, endPoint x: 467, endPoint y: 247, distance: 25.0
click at [467, 247] on tbody "實業績 3735 42592.5 指定實業績 3330 34721.1 不指定實業績 405 7871.4 手續費 0 419.7 特殊抽成業績 0 0 店販…" at bounding box center [497, 276] width 154 height 173
drag, startPoint x: 467, startPoint y: 247, endPoint x: 469, endPoint y: 257, distance: 10.5
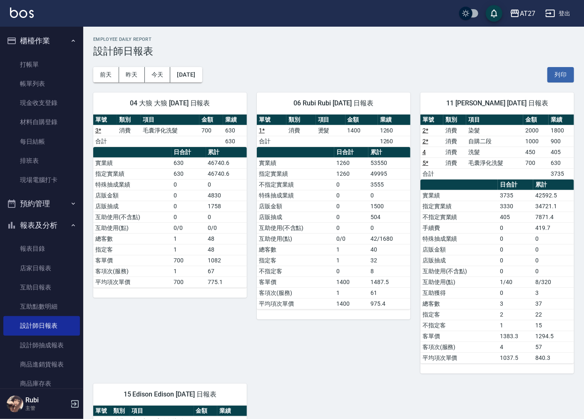
click at [469, 257] on td "店販抽成" at bounding box center [458, 260] width 77 height 11
click at [483, 246] on td "店販金額" at bounding box center [458, 249] width 77 height 11
drag, startPoint x: 391, startPoint y: 200, endPoint x: 383, endPoint y: 197, distance: 8.7
click at [389, 198] on td "0" at bounding box center [389, 195] width 42 height 11
drag, startPoint x: 405, startPoint y: 144, endPoint x: 404, endPoint y: 209, distance: 65.3
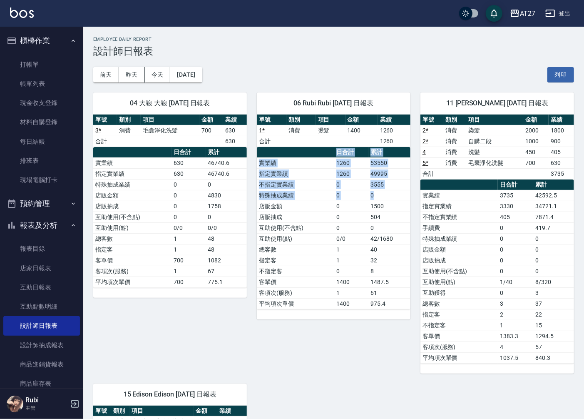
click at [404, 209] on div "單號 類別 項目 金額 業績 1 * 消費 燙髮 1400 1260 合計 1260 日合計 累計 實業績 1260 53550 指定實業績 1260 499…" at bounding box center [334, 211] width 154 height 195
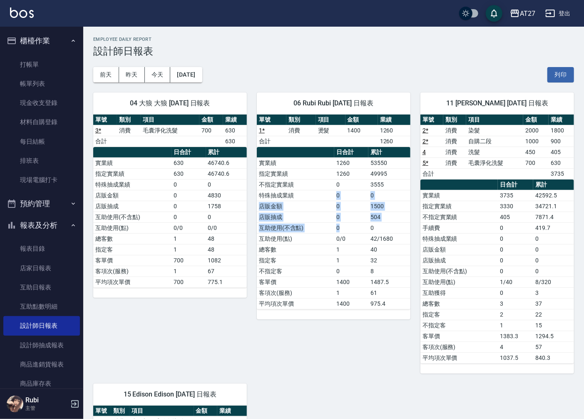
drag, startPoint x: 404, startPoint y: 209, endPoint x: 335, endPoint y: 193, distance: 70.9
click at [335, 193] on tbody "實業績 1260 53550 指定實業績 1260 49995 不指定實業績 0 3555 特殊抽成業績 0 0 店販金額 0 1500 店販抽成 0 504…" at bounding box center [334, 232] width 154 height 151
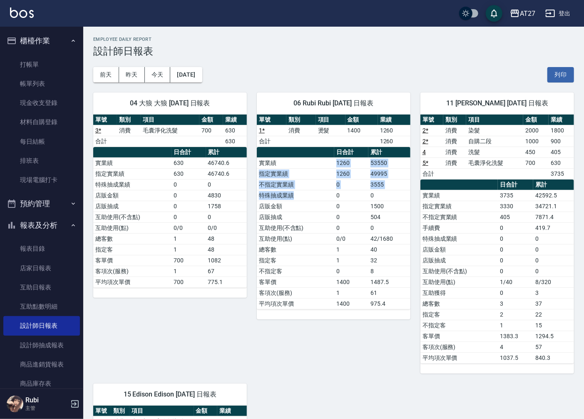
drag, startPoint x: 335, startPoint y: 193, endPoint x: 307, endPoint y: 213, distance: 34.6
click at [307, 213] on tbody "實業績 1260 53550 指定實業績 1260 49995 不指定實業績 0 3555 特殊抽成業績 0 0 店販金額 0 1500 店販抽成 0 504…" at bounding box center [334, 232] width 154 height 151
drag, startPoint x: 307, startPoint y: 213, endPoint x: 319, endPoint y: 231, distance: 22.3
click at [319, 231] on td "互助使用(不含點)" at bounding box center [295, 227] width 77 height 11
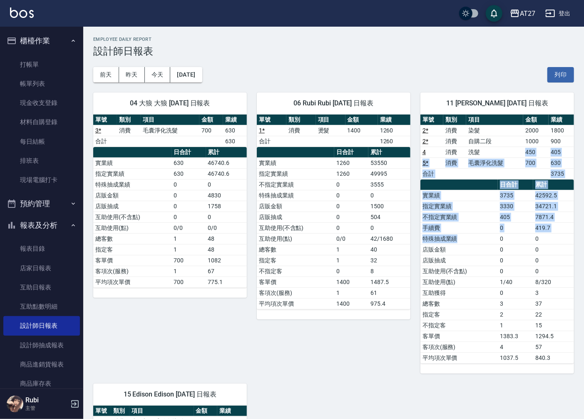
drag, startPoint x: 490, startPoint y: 164, endPoint x: 484, endPoint y: 271, distance: 107.1
click at [484, 271] on div "單號 類別 項目 金額 業績 2 * 消費 染髮 2000 1800 2 * 消費 自購二段 1000 900 4 消費 洗髮 450 405 5 * 消費 …" at bounding box center [497, 238] width 154 height 249
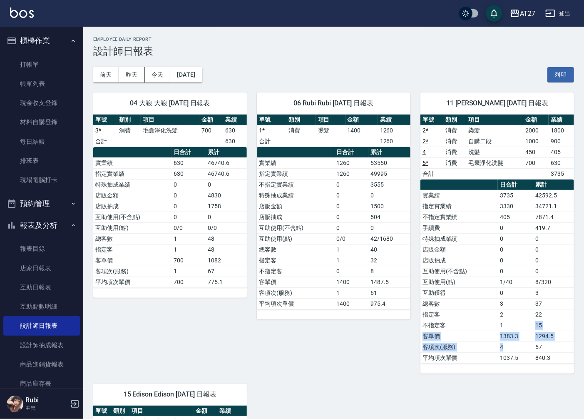
drag, startPoint x: 484, startPoint y: 271, endPoint x: 508, endPoint y: 324, distance: 57.4
click at [508, 324] on tbody "實業績 3735 42592.5 指定實業績 3330 34721.1 不指定實業績 405 7871.4 手續費 0 419.7 特殊抽成業績 0 0 店販…" at bounding box center [497, 276] width 154 height 173
drag, startPoint x: 508, startPoint y: 324, endPoint x: 493, endPoint y: 255, distance: 70.1
click at [493, 255] on tbody "實業績 3735 42592.5 指定實業績 3330 34721.1 不指定實業績 405 7871.4 手續費 0 419.7 特殊抽成業績 0 0 店販…" at bounding box center [497, 276] width 154 height 173
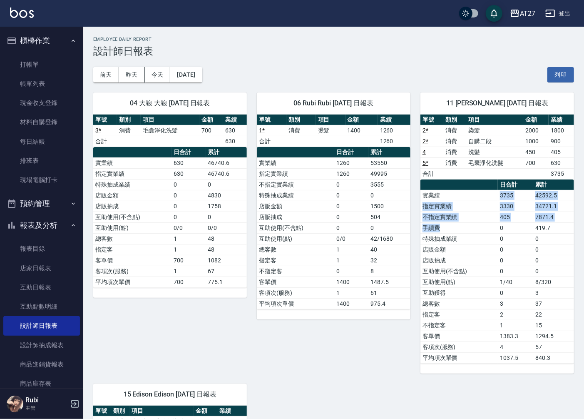
drag, startPoint x: 493, startPoint y: 255, endPoint x: 483, endPoint y: 248, distance: 12.6
click at [483, 248] on tbody "實業績 3735 42592.5 指定實業績 3330 34721.1 不指定實業績 405 7871.4 手續費 0 419.7 特殊抽成業績 0 0 店販…" at bounding box center [497, 276] width 154 height 173
drag, startPoint x: 483, startPoint y: 248, endPoint x: 490, endPoint y: 278, distance: 30.4
click at [490, 278] on td "互助使用(點)" at bounding box center [458, 281] width 77 height 11
drag, startPoint x: 503, startPoint y: 157, endPoint x: 510, endPoint y: 228, distance: 71.0
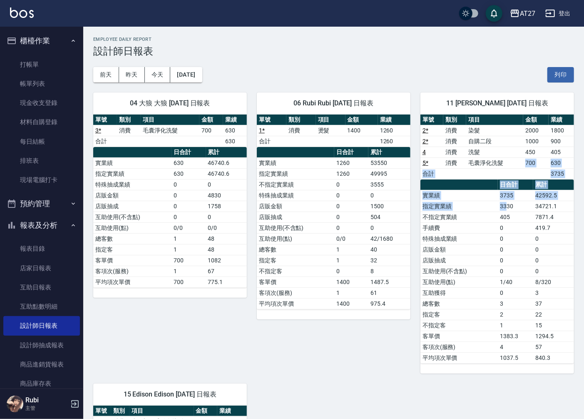
click at [510, 228] on div "單號 類別 項目 金額 業績 2 * 消費 染髮 2000 1800 2 * 消費 自購二段 1000 900 4 消費 洗髮 450 405 5 * 消費 …" at bounding box center [497, 238] width 154 height 249
drag, startPoint x: 510, startPoint y: 228, endPoint x: 506, endPoint y: 273, distance: 45.5
click at [506, 273] on tbody "實業績 3735 42592.5 指定實業績 3330 34721.1 不指定實業績 405 7871.4 手續費 0 419.7 特殊抽成業績 0 0 店販…" at bounding box center [497, 276] width 154 height 173
drag, startPoint x: 506, startPoint y: 273, endPoint x: 500, endPoint y: 253, distance: 21.3
click at [500, 253] on tbody "實業績 3735 42592.5 指定實業績 3330 34721.1 不指定實業績 405 7871.4 手續費 0 419.7 特殊抽成業績 0 0 店販…" at bounding box center [497, 276] width 154 height 173
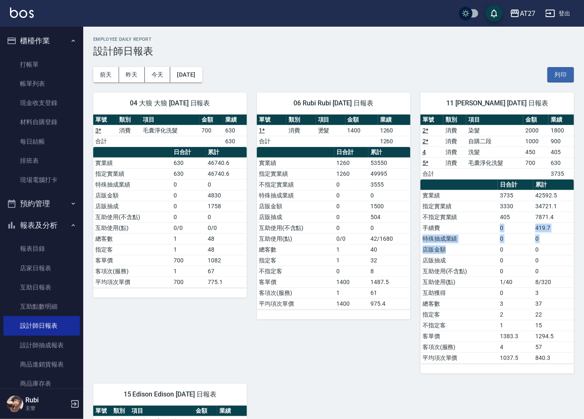
click at [497, 254] on tbody "實業績 3735 42592.5 指定實業績 3330 34721.1 不指定實業績 405 7871.4 手續費 0 419.7 特殊抽成業績 0 0 店販…" at bounding box center [497, 276] width 154 height 173
drag, startPoint x: 497, startPoint y: 254, endPoint x: 500, endPoint y: 267, distance: 13.2
click at [500, 268] on td "0" at bounding box center [515, 270] width 35 height 11
drag, startPoint x: 496, startPoint y: 265, endPoint x: 483, endPoint y: 224, distance: 42.5
click at [483, 224] on tbody "實業績 3735 42592.5 指定實業績 3330 34721.1 不指定實業績 405 7871.4 手續費 0 419.7 特殊抽成業績 0 0 店販…" at bounding box center [497, 276] width 154 height 173
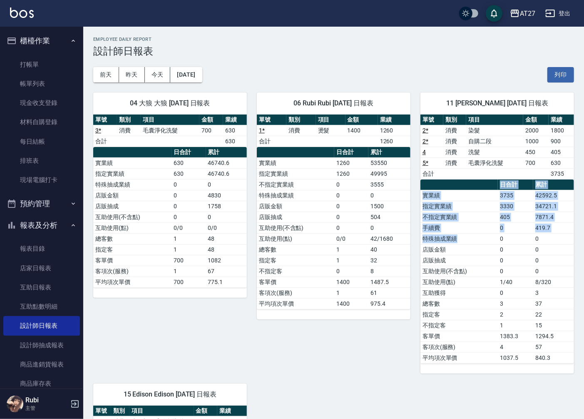
drag, startPoint x: 483, startPoint y: 224, endPoint x: 471, endPoint y: 241, distance: 21.5
click at [471, 241] on table "日合計 累計 實業績 3735 42592.5 指定實業績 3330 34721.1 不指定實業績 405 7871.4 手續費 0 419.7 特殊抽成業績…" at bounding box center [497, 271] width 154 height 184
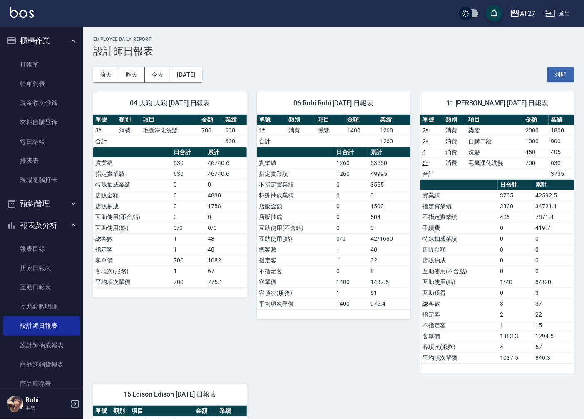
drag, startPoint x: 471, startPoint y: 241, endPoint x: 492, endPoint y: 283, distance: 47.1
click at [492, 283] on td "互助使用(點)" at bounding box center [458, 281] width 77 height 11
drag, startPoint x: 491, startPoint y: 283, endPoint x: 476, endPoint y: 258, distance: 28.8
click at [476, 258] on tbody "實業績 3735 42592.5 指定實業績 3330 34721.1 不指定實業績 405 7871.4 手續費 0 419.7 特殊抽成業績 0 0 店販…" at bounding box center [497, 276] width 154 height 173
drag, startPoint x: 476, startPoint y: 258, endPoint x: 475, endPoint y: 266, distance: 8.1
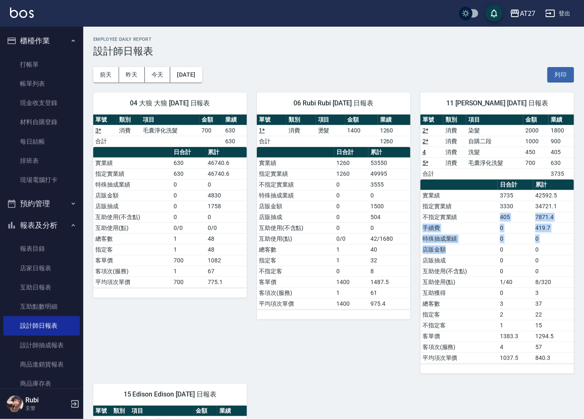
click at [475, 266] on tbody "實業績 3735 42592.5 指定實業績 3330 34721.1 不指定實業績 405 7871.4 手續費 0 419.7 特殊抽成業績 0 0 店販…" at bounding box center [497, 276] width 154 height 173
drag, startPoint x: 475, startPoint y: 266, endPoint x: 481, endPoint y: 289, distance: 23.4
click at [489, 299] on td "總客數" at bounding box center [458, 303] width 77 height 11
drag, startPoint x: 478, startPoint y: 278, endPoint x: 476, endPoint y: 263, distance: 15.7
click at [476, 263] on tbody "實業績 3735 42592.5 指定實業績 3330 34721.1 不指定實業績 405 7871.4 手續費 0 419.7 特殊抽成業績 0 0 店販…" at bounding box center [497, 276] width 154 height 173
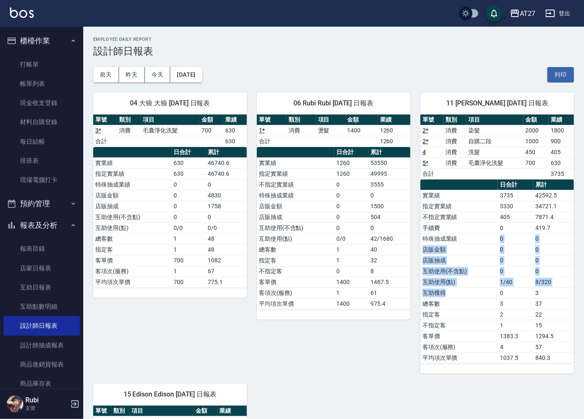
drag, startPoint x: 476, startPoint y: 263, endPoint x: 481, endPoint y: 297, distance: 35.4
click at [481, 297] on tbody "實業績 3735 42592.5 指定實業績 3330 34721.1 不指定實業績 405 7871.4 手續費 0 419.7 特殊抽成業績 0 0 店販…" at bounding box center [497, 276] width 154 height 173
drag, startPoint x: 481, startPoint y: 297, endPoint x: 494, endPoint y: 318, distance: 24.5
click at [494, 318] on td "指定客" at bounding box center [458, 314] width 77 height 11
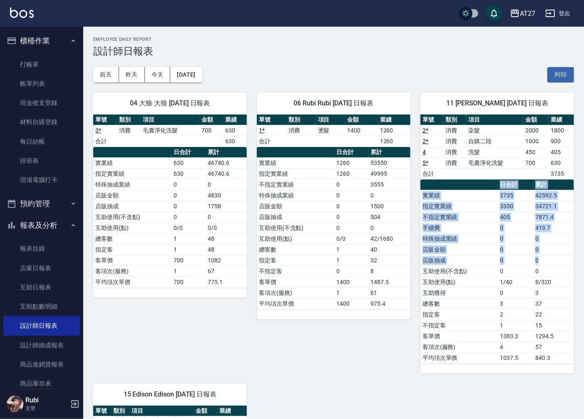
drag, startPoint x: 574, startPoint y: 244, endPoint x: 553, endPoint y: 257, distance: 24.3
click at [553, 257] on div "AT27 [DATE] 設計師日報表 列印時間： [DATE][PHONE_NUMBER]:41 Employee Daily Report 設計師日報表 […" at bounding box center [333, 318] width 500 height 582
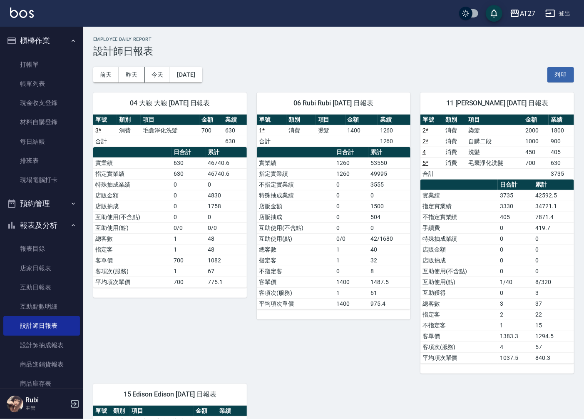
drag, startPoint x: 553, startPoint y: 257, endPoint x: 510, endPoint y: 233, distance: 49.3
click at [510, 233] on td "0" at bounding box center [515, 227] width 35 height 11
